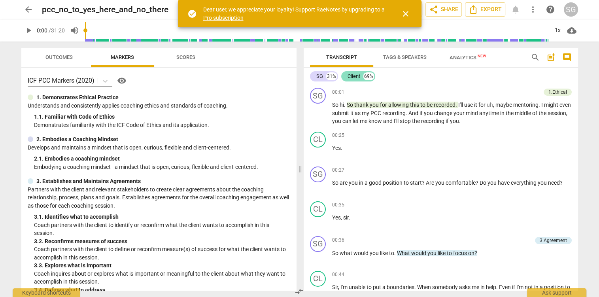
click at [356, 76] on div "Client" at bounding box center [354, 76] width 13 height 8
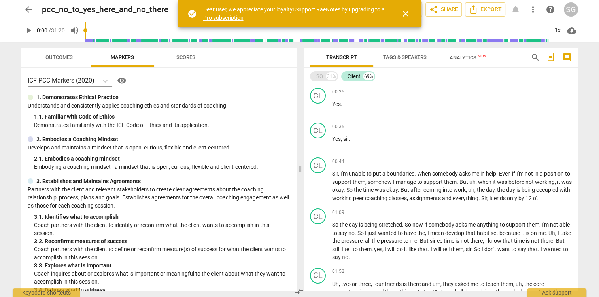
click at [317, 78] on div "SG" at bounding box center [319, 76] width 7 height 8
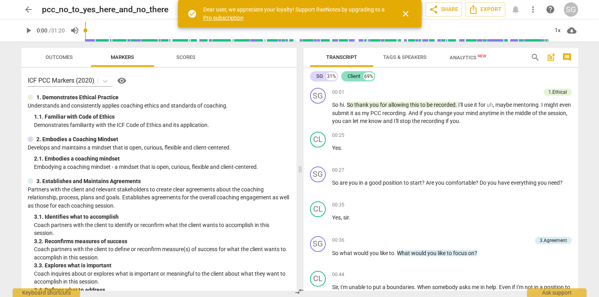
click at [356, 80] on div "Client" at bounding box center [354, 76] width 13 height 8
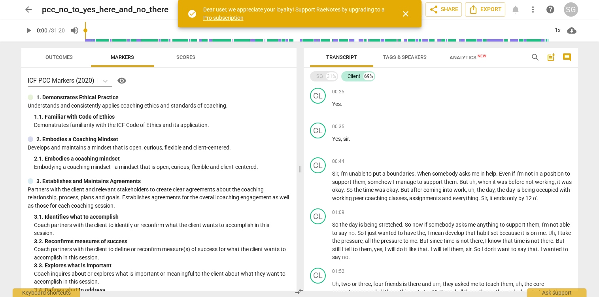
click at [319, 77] on div "SG" at bounding box center [319, 76] width 7 height 8
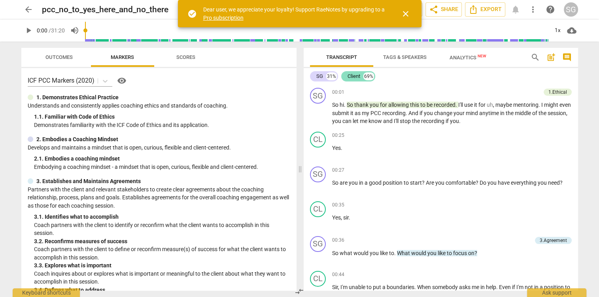
click at [352, 80] on div "Client 69%" at bounding box center [358, 76] width 34 height 10
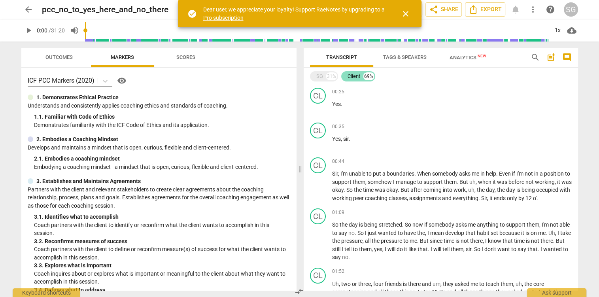
click at [357, 79] on div "Client" at bounding box center [354, 76] width 13 height 8
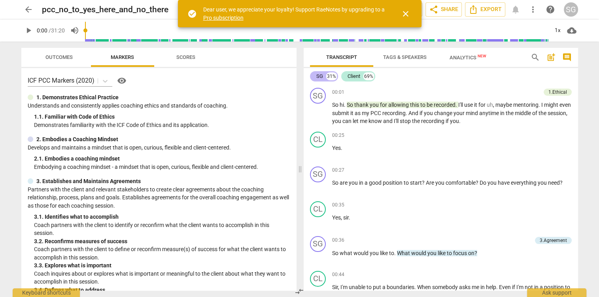
click at [316, 77] on div "SG" at bounding box center [319, 76] width 7 height 8
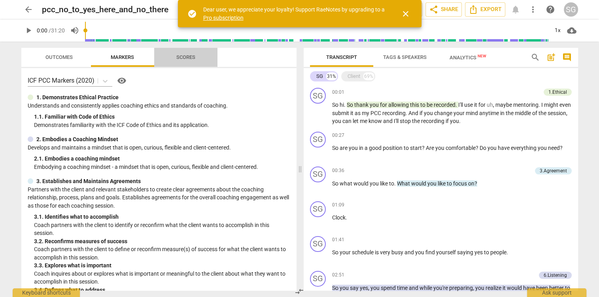
click at [187, 59] on span "Scores" at bounding box center [185, 57] width 19 height 6
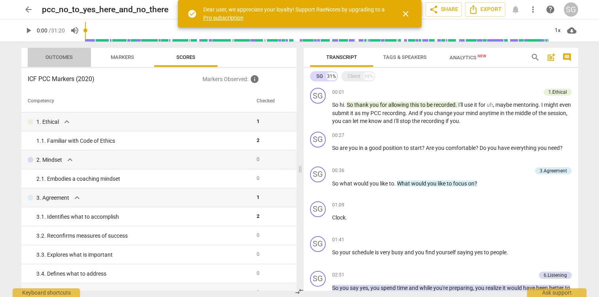
click at [66, 58] on span "Outcomes" at bounding box center [58, 57] width 27 height 6
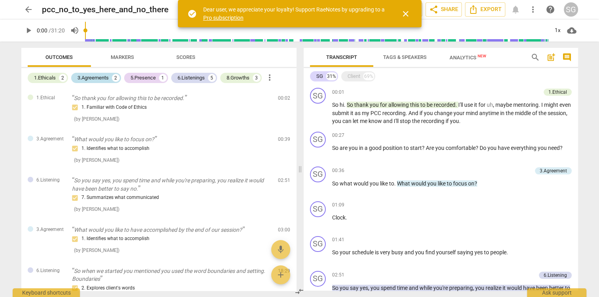
click at [95, 77] on div "3.Agreements" at bounding box center [93, 78] width 31 height 8
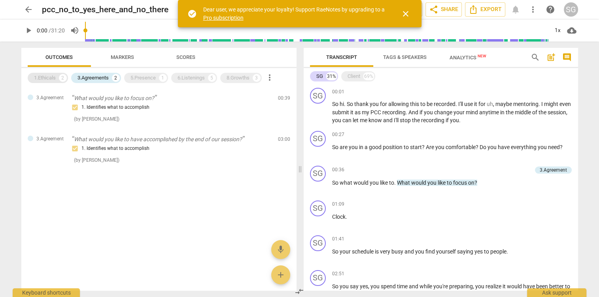
click at [48, 81] on div "1.Ethicals" at bounding box center [45, 78] width 22 height 8
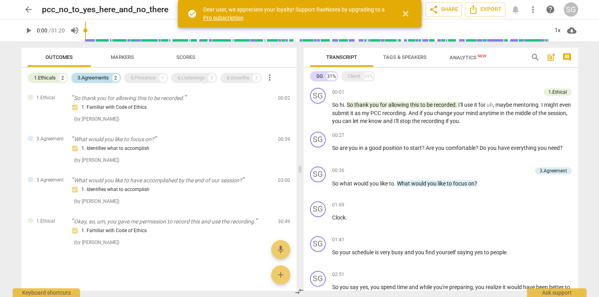
click at [88, 78] on div "3.Agreements" at bounding box center [93, 78] width 31 height 8
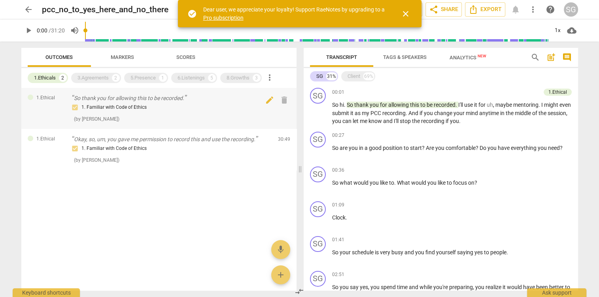
click at [163, 123] on div "1.Ethical So thank you for allowing this to be recorded. 1. Familiar with Code …" at bounding box center [158, 108] width 275 height 41
click at [167, 108] on div "1. Familiar with Code of Ethics" at bounding box center [172, 107] width 200 height 9
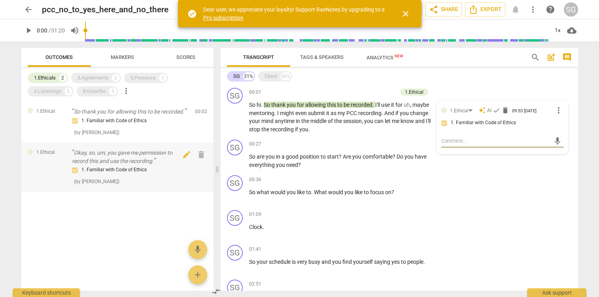
click at [143, 162] on p "Okay, so, um, you gave me permission to record this and use the recording." at bounding box center [130, 157] width 117 height 16
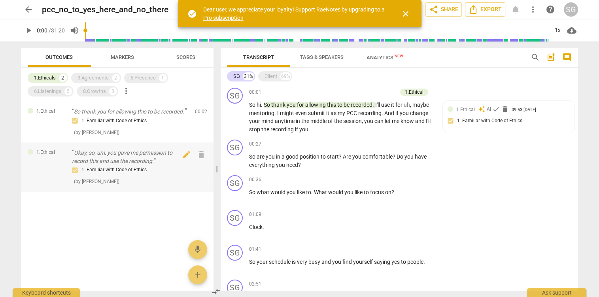
scroll to position [1594, 0]
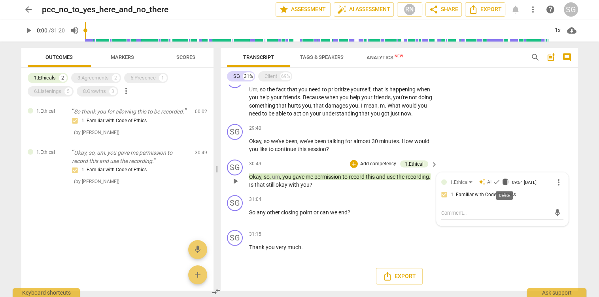
click at [507, 182] on span "delete" at bounding box center [506, 182] width 8 height 8
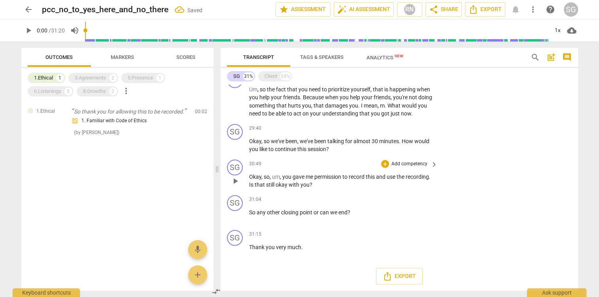
click at [249, 176] on span "Okay" at bounding box center [255, 177] width 12 height 6
drag, startPoint x: 274, startPoint y: 185, endPoint x: 344, endPoint y: 186, distance: 69.2
click at [344, 186] on p "Okay , so , um , you gave me permission to record this and use the recording . …" at bounding box center [341, 181] width 185 height 16
click at [365, 174] on span "keyboard_arrow_down" at bounding box center [363, 174] width 9 height 9
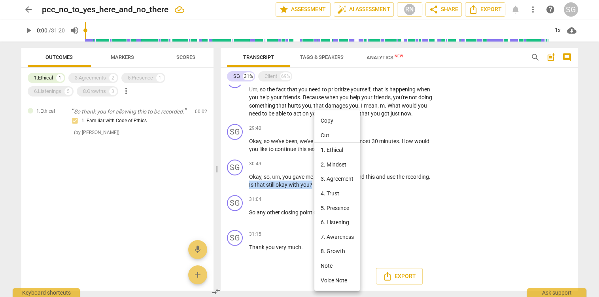
click at [335, 151] on li "1. Ethical" at bounding box center [337, 150] width 46 height 15
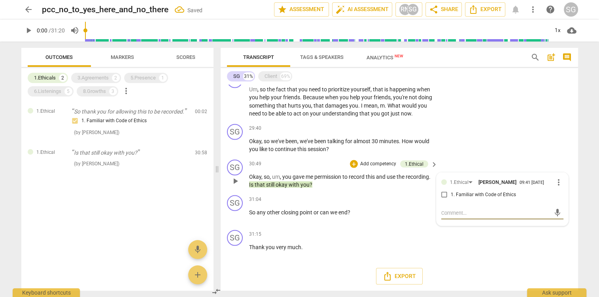
click at [444, 200] on input "1. Familiar with Code of Ethics" at bounding box center [444, 194] width 13 height 9
checkbox input "true"
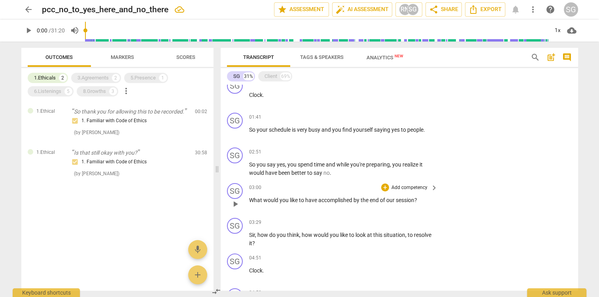
scroll to position [0, 0]
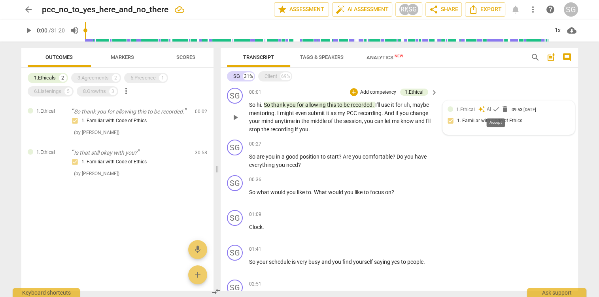
click at [498, 108] on span "check" at bounding box center [496, 109] width 8 height 8
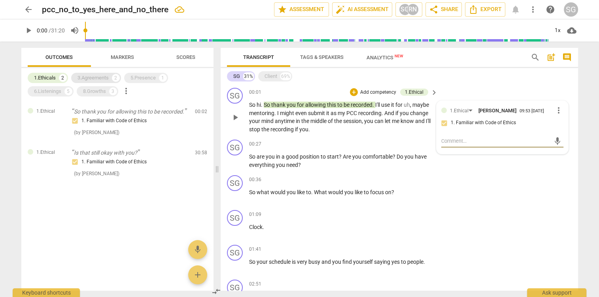
click at [97, 78] on div "3.Agreements" at bounding box center [93, 78] width 31 height 8
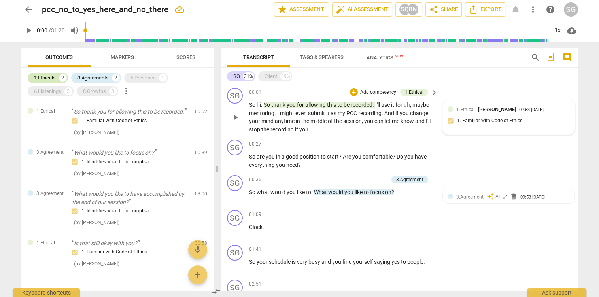
click at [53, 79] on div "1.Ethicals" at bounding box center [45, 78] width 22 height 8
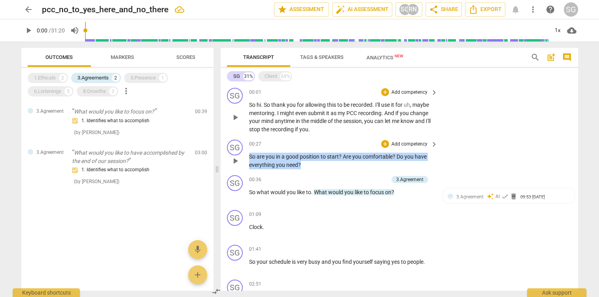
drag, startPoint x: 250, startPoint y: 156, endPoint x: 304, endPoint y: 162, distance: 54.9
click at [304, 162] on p "So are you in a good position to start ? Are you comfortable ? Do you have ever…" at bounding box center [341, 161] width 185 height 16
click at [423, 143] on p "Add competency" at bounding box center [410, 144] width 38 height 7
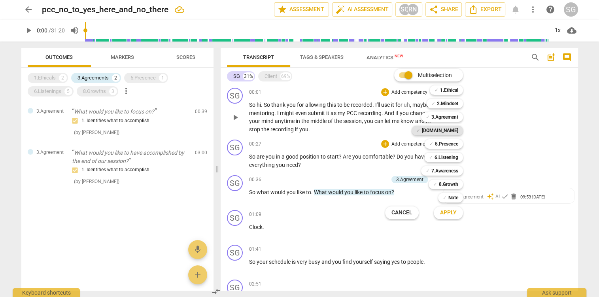
click at [452, 129] on b "[DOMAIN_NAME]" at bounding box center [440, 130] width 36 height 9
click at [461, 214] on button "Apply" at bounding box center [448, 213] width 29 height 14
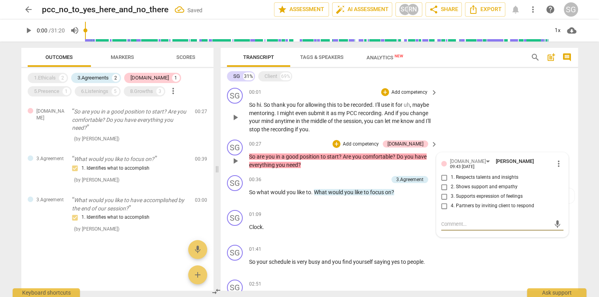
click at [443, 187] on input "2. Shows support and empathy" at bounding box center [444, 186] width 13 height 9
checkbox input "true"
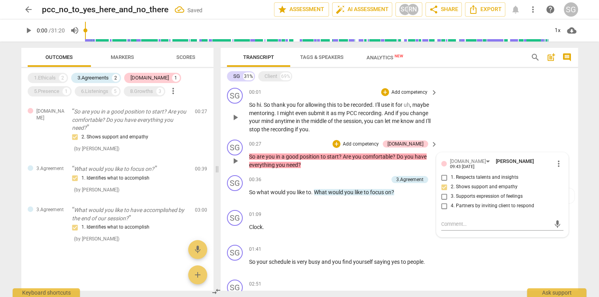
click at [449, 150] on div "SG play_arrow pause 00:27 + Add competency [DOMAIN_NAME] keyboard_arrow_right S…" at bounding box center [400, 154] width 358 height 36
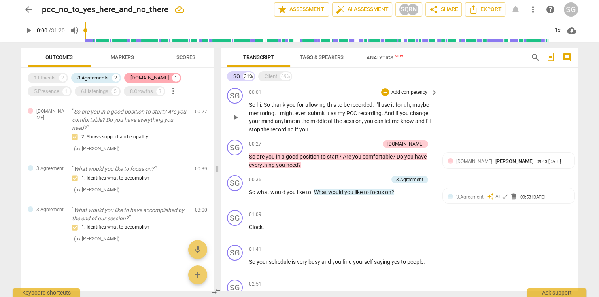
click at [142, 80] on div "[DOMAIN_NAME]" at bounding box center [150, 78] width 38 height 8
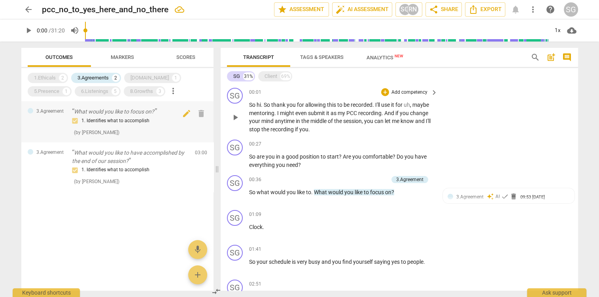
click at [141, 126] on div "1. Identifies what to accomplish ( by [PERSON_NAME] )" at bounding box center [130, 126] width 117 height 20
click at [506, 196] on span "check" at bounding box center [505, 197] width 8 height 8
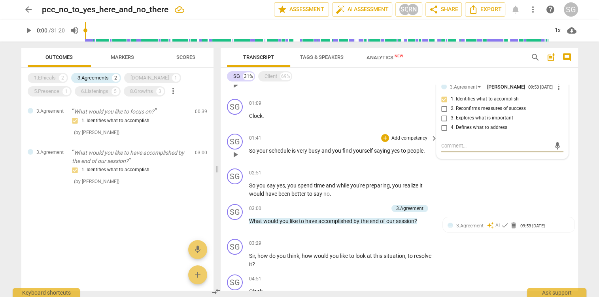
scroll to position [125, 0]
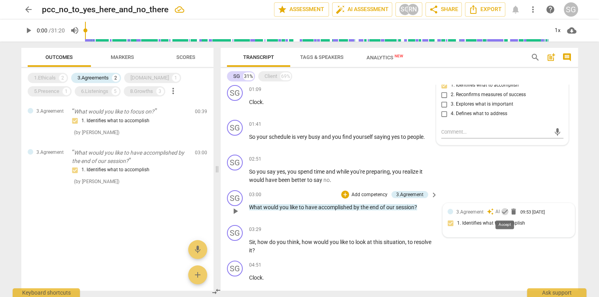
click at [506, 212] on span "check" at bounding box center [505, 212] width 8 height 8
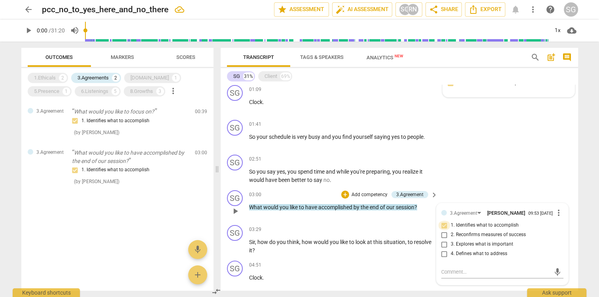
click at [447, 229] on input "1. Identifies what to accomplish" at bounding box center [444, 225] width 13 height 9
click at [447, 230] on input "1. Identifies what to accomplish" at bounding box center [444, 225] width 13 height 9
checkbox input "false"
click at [445, 245] on input "3. Explores what is important" at bounding box center [444, 244] width 13 height 9
checkbox input "true"
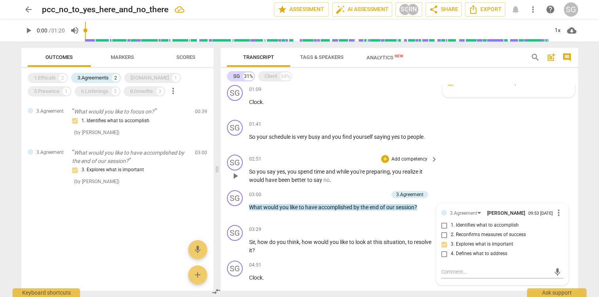
scroll to position [167, 0]
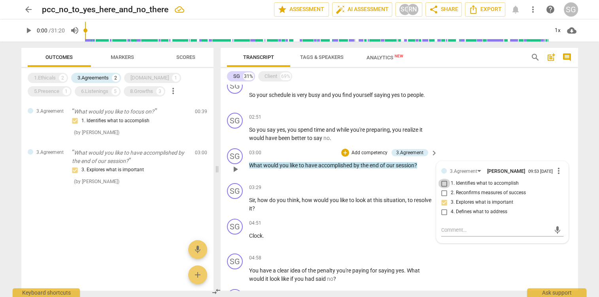
click at [447, 186] on input "1. Identifies what to accomplish" at bounding box center [444, 183] width 13 height 9
checkbox input "true"
click at [444, 205] on input "3. Explores what is important" at bounding box center [444, 202] width 13 height 9
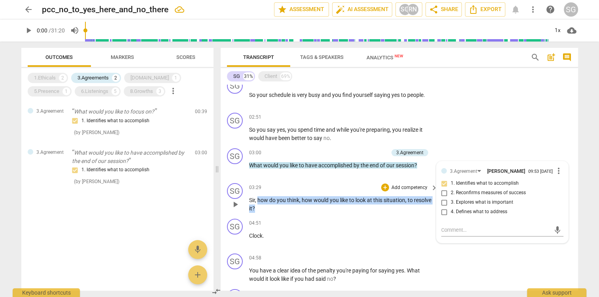
drag, startPoint x: 259, startPoint y: 199, endPoint x: 262, endPoint y: 204, distance: 5.8
click at [262, 204] on p "Sir , how do you think , how would you like to look at this situation , to reso…" at bounding box center [341, 204] width 185 height 16
click at [443, 206] on input "3. Explores what is important" at bounding box center [444, 202] width 13 height 9
checkbox input "true"
click at [445, 186] on input "1. Identifies what to accomplish" at bounding box center [444, 183] width 13 height 9
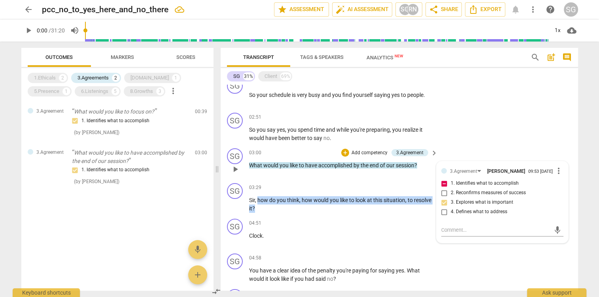
click at [443, 187] on input "1. Identifies what to accomplish" at bounding box center [444, 183] width 13 height 9
click at [447, 186] on input "1. Identifies what to accomplish" at bounding box center [444, 183] width 13 height 9
click at [446, 188] on input "1. Identifies what to accomplish" at bounding box center [444, 183] width 13 height 9
click at [444, 187] on input "1. Identifies what to accomplish" at bounding box center [444, 183] width 13 height 9
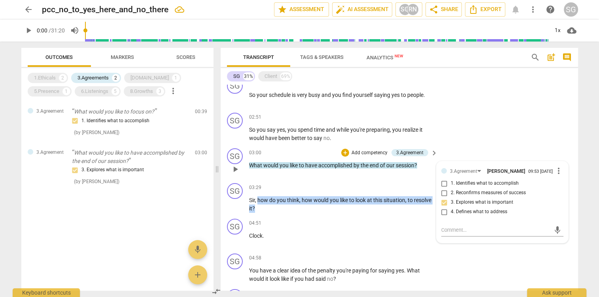
checkbox input "true"
click at [445, 206] on input "3. Explores what is important" at bounding box center [444, 202] width 13 height 9
checkbox input "false"
click at [409, 189] on p "Add competency" at bounding box center [410, 187] width 38 height 7
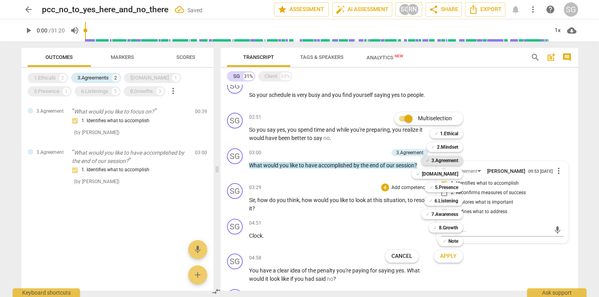
click at [450, 159] on b "3.Agreement" at bounding box center [445, 160] width 27 height 9
click at [457, 257] on span "Apply" at bounding box center [448, 256] width 17 height 8
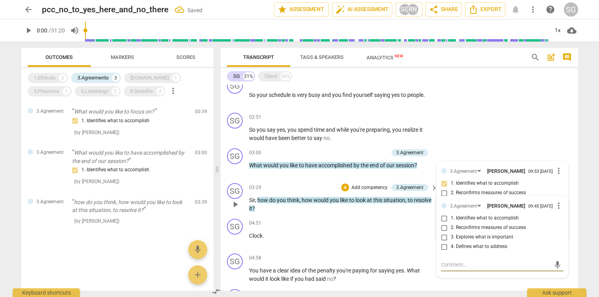
click at [445, 238] on input "3. Explores what is important" at bounding box center [444, 237] width 13 height 9
checkbox input "true"
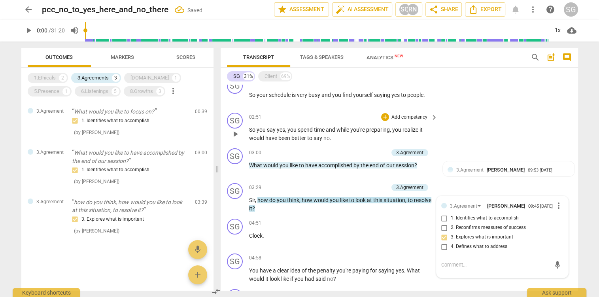
click at [524, 141] on div "SG play_arrow pause 02:51 + Add competency keyboard_arrow_right So you say yes …" at bounding box center [400, 128] width 358 height 36
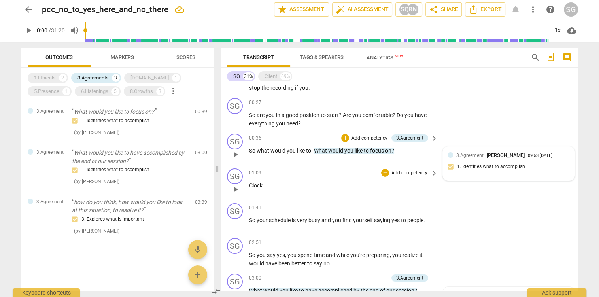
scroll to position [83, 0]
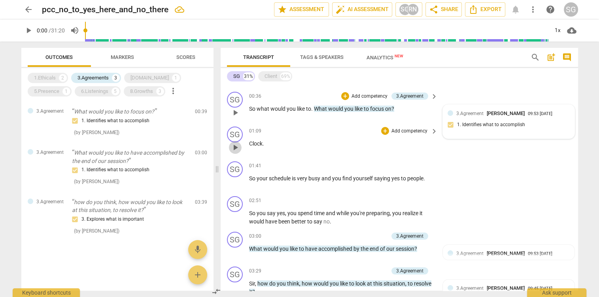
click at [235, 146] on span "play_arrow" at bounding box center [235, 147] width 9 height 9
click at [236, 114] on span "pause" at bounding box center [235, 112] width 9 height 9
click at [236, 114] on span "play_arrow" at bounding box center [235, 112] width 9 height 9
click at [30, 34] on span "pause" at bounding box center [28, 30] width 9 height 9
type input "95"
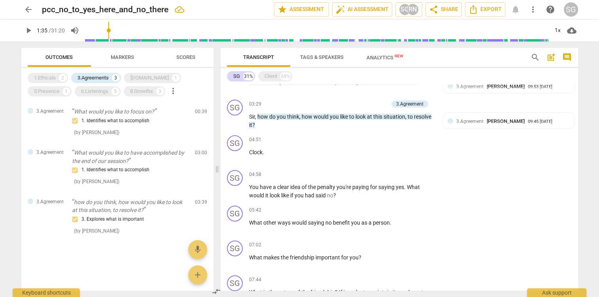
scroll to position [0, 0]
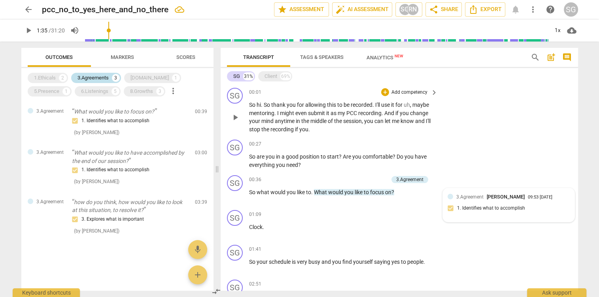
click at [95, 76] on div "3.Agreements" at bounding box center [93, 78] width 31 height 8
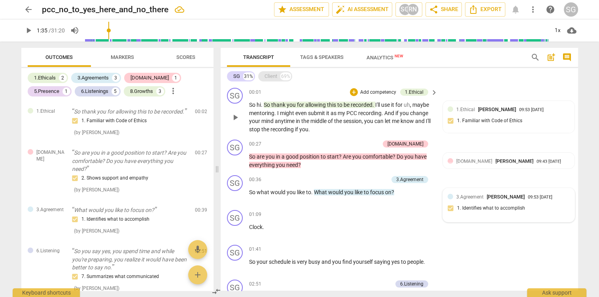
click at [267, 78] on div "Client" at bounding box center [271, 76] width 13 height 8
